Goal: Information Seeking & Learning: Understand process/instructions

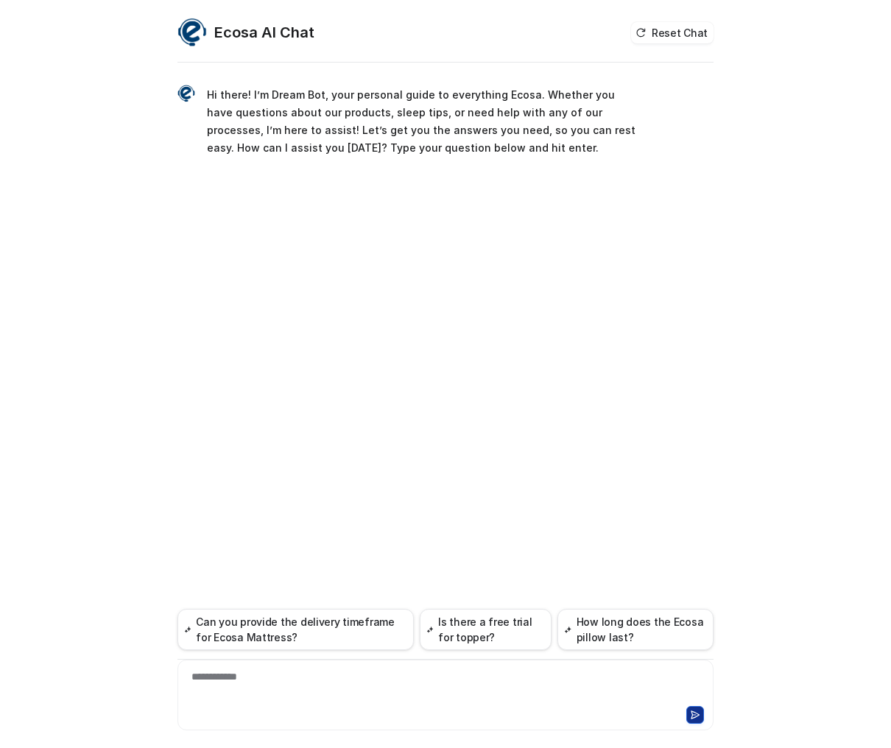
click at [297, 687] on div "**********" at bounding box center [445, 686] width 529 height 34
click at [297, 687] on div at bounding box center [445, 686] width 529 height 34
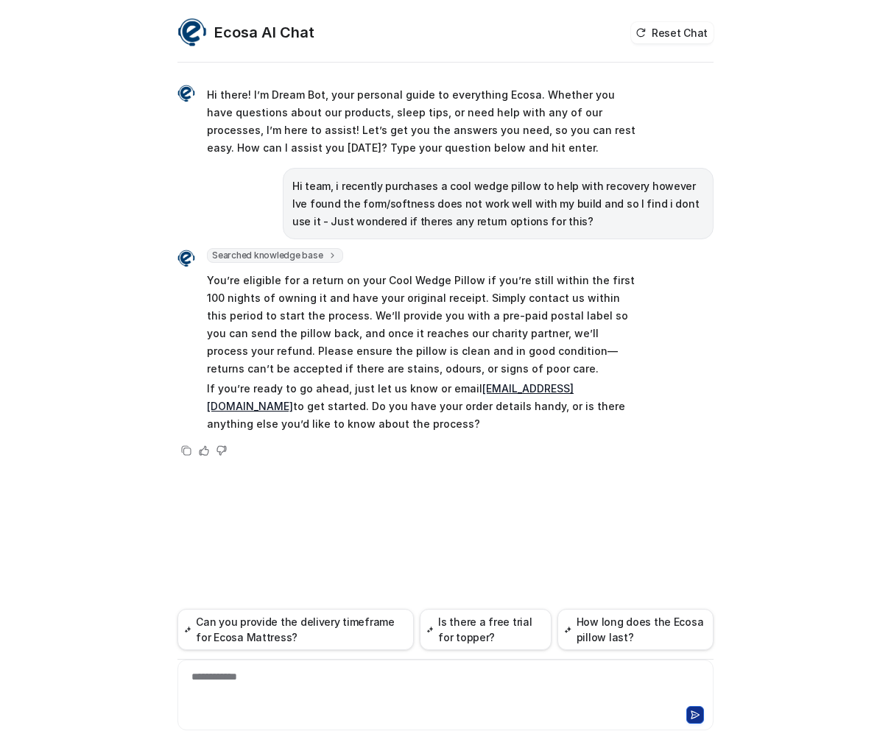
click at [652, 427] on div "Searched knowledge base search_queries : [ "return policy wedge pillow", "retur…" at bounding box center [445, 353] width 536 height 211
click at [310, 691] on div at bounding box center [445, 686] width 529 height 34
click at [308, 685] on div at bounding box center [445, 686] width 529 height 34
click at [307, 681] on div at bounding box center [445, 686] width 529 height 34
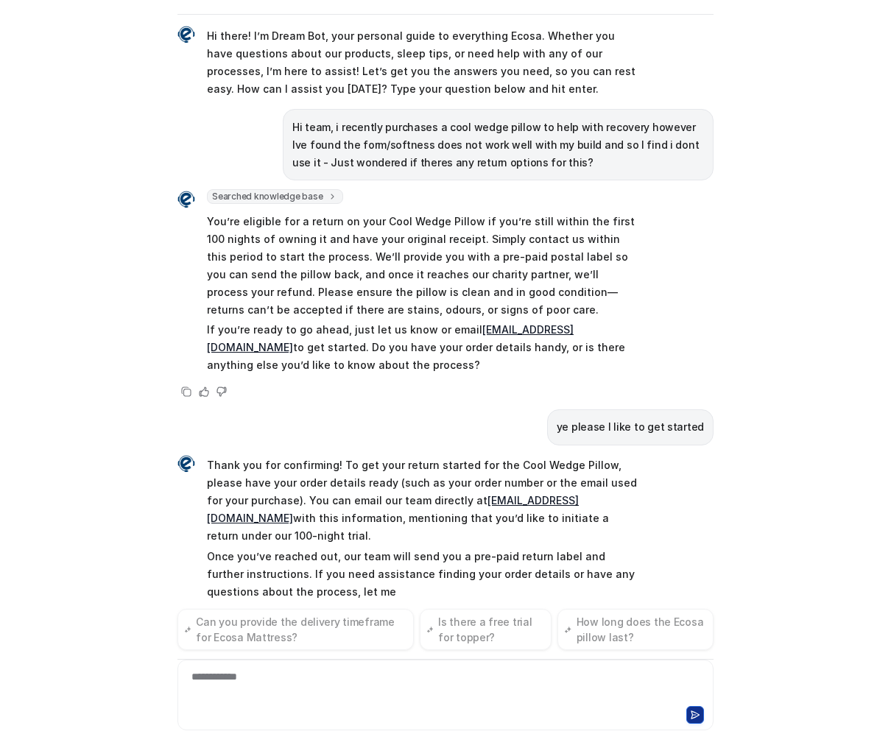
scroll to position [29, 0]
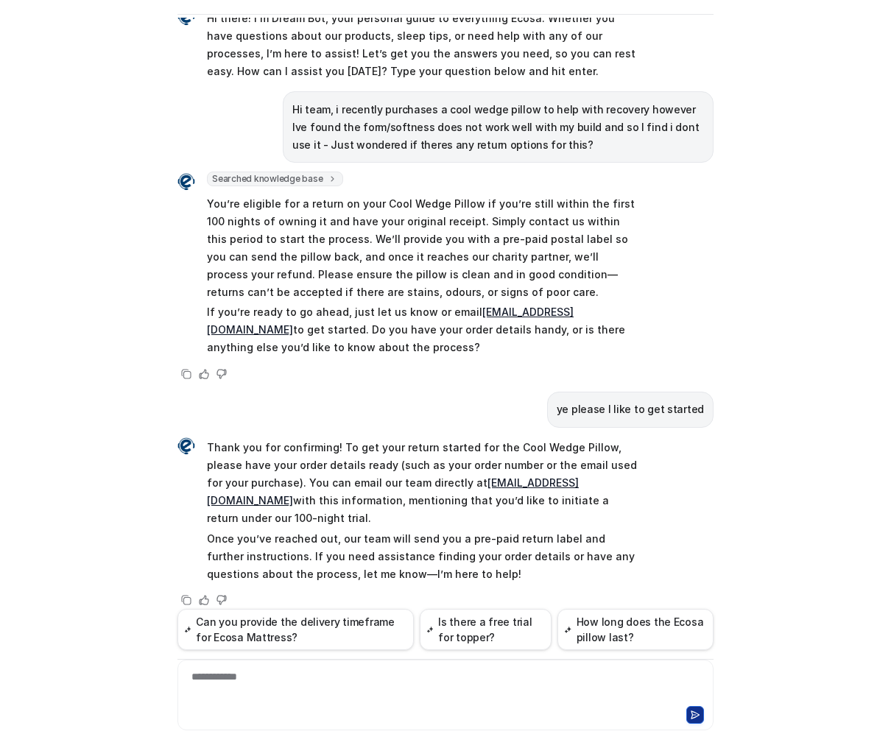
click at [387, 484] on p "Thank you for confirming! To get your return started for the Cool Wedge Pillow,…" at bounding box center [422, 483] width 431 height 88
